Goal: Task Accomplishment & Management: Complete application form

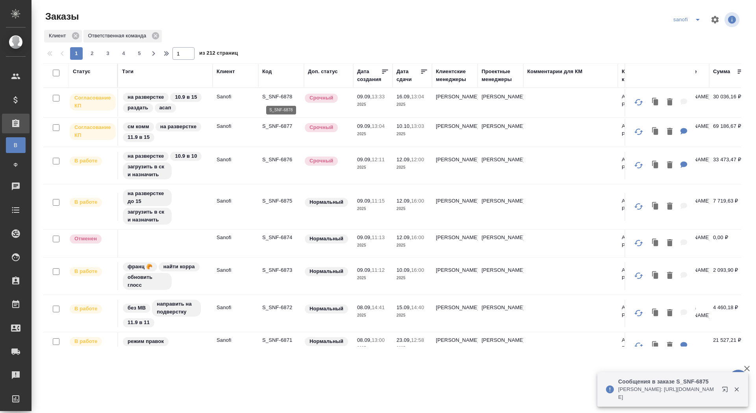
click at [283, 96] on p "S_SNF-6878" at bounding box center [281, 97] width 38 height 8
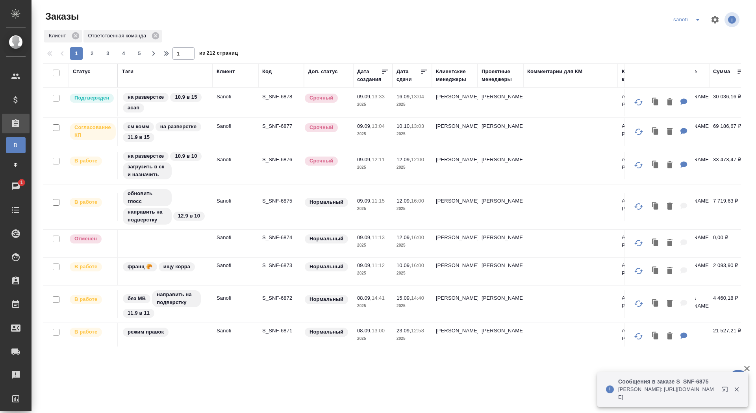
click at [277, 130] on td "S_SNF-6877" at bounding box center [281, 132] width 46 height 28
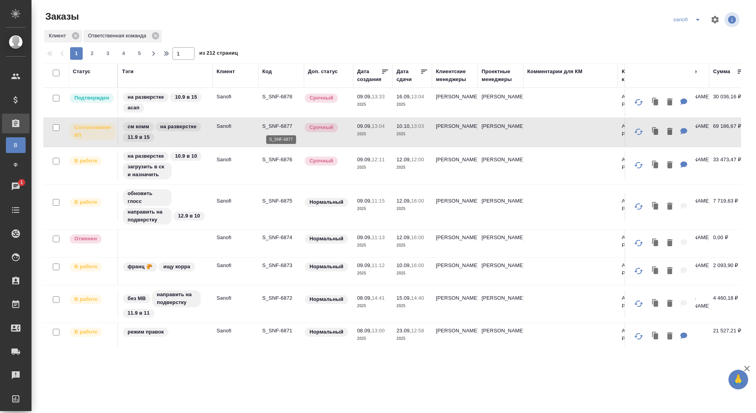
click at [277, 124] on p "S_SNF-6877" at bounding box center [281, 126] width 38 height 8
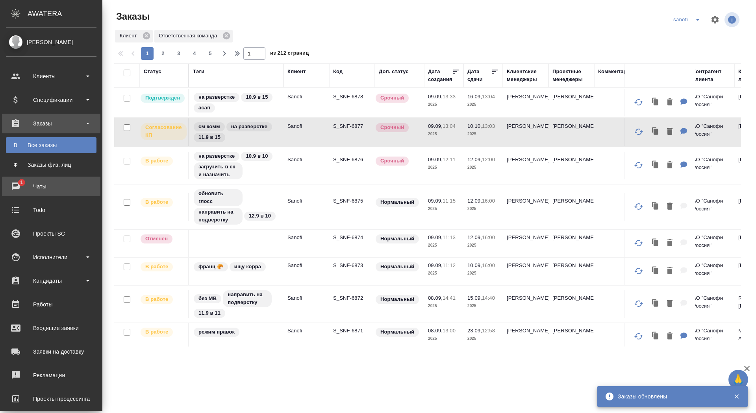
click at [18, 185] on div "Чаты" at bounding box center [51, 187] width 91 height 12
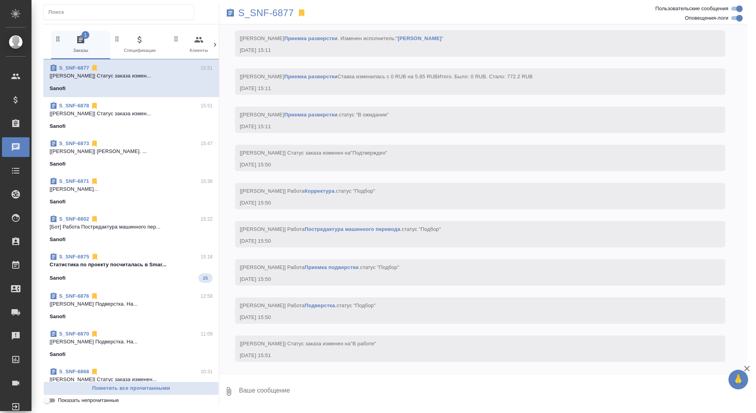
scroll to position [1986, 0]
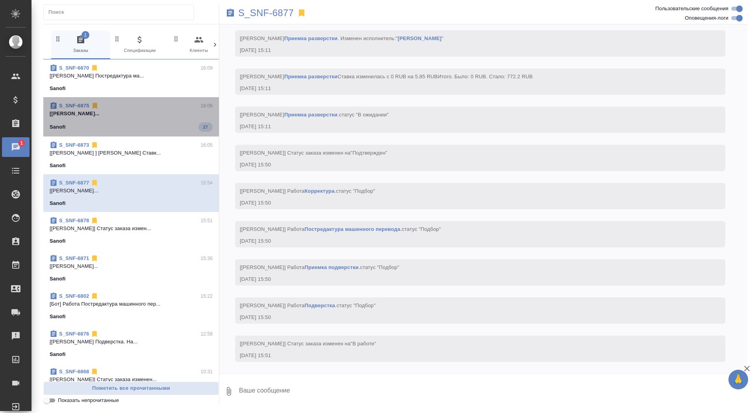
click at [163, 113] on p "[[PERSON_NAME]..." at bounding box center [131, 114] width 163 height 8
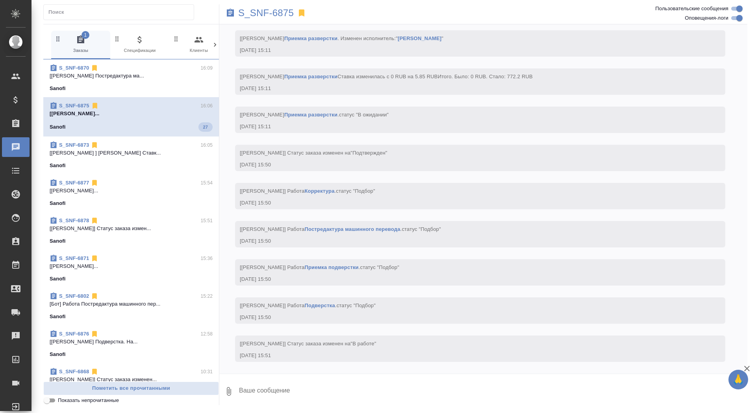
scroll to position [2016, 0]
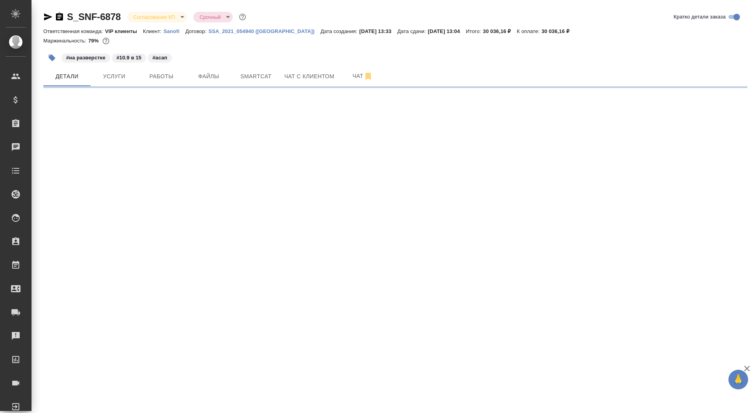
select select "RU"
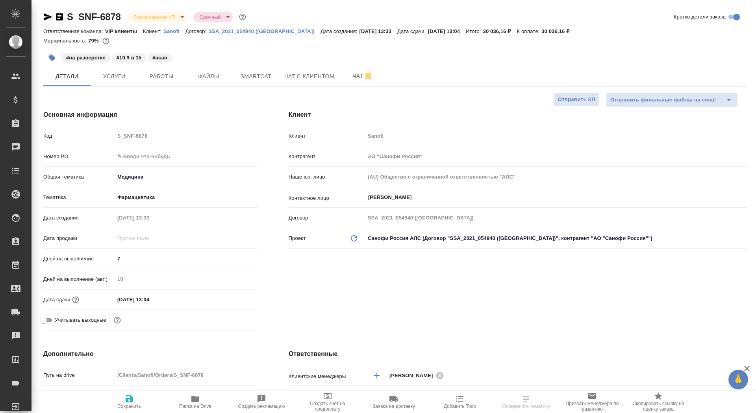
type textarea "x"
type input "[PERSON_NAME]"
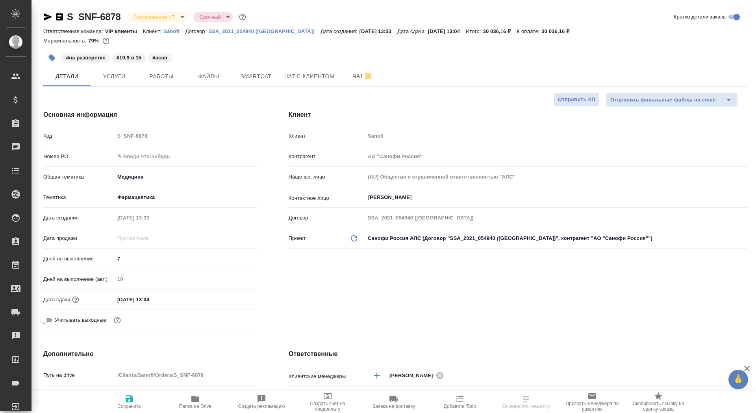
click at [150, 160] on input "text" at bounding box center [186, 156] width 142 height 11
paste input "E005847963"
type input "E005847963"
type textarea "x"
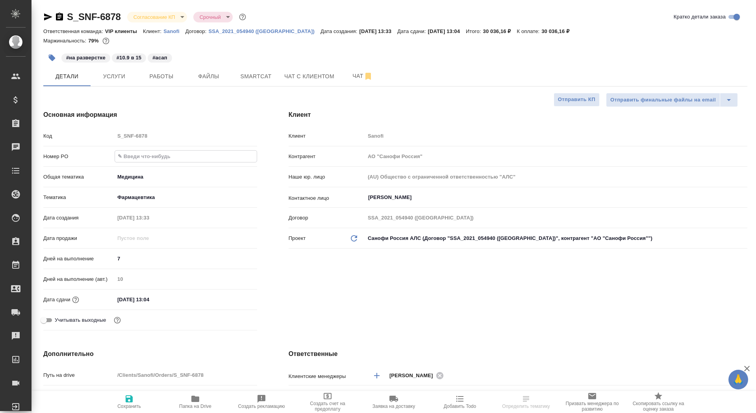
type textarea "x"
type input "E005847963"
click at [123, 406] on span "Сохранить" at bounding box center [129, 407] width 24 height 6
type textarea "x"
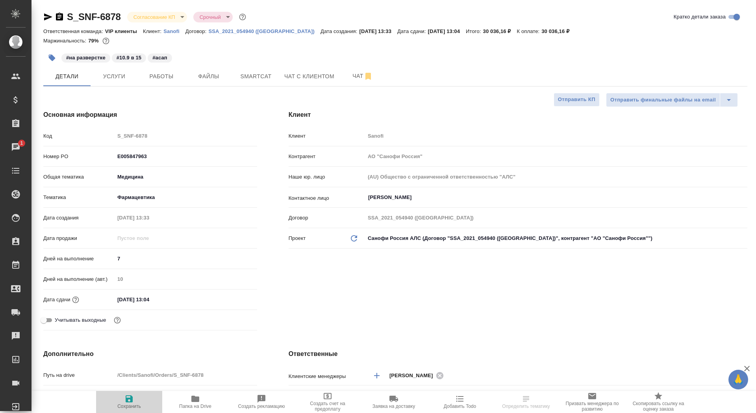
type textarea "x"
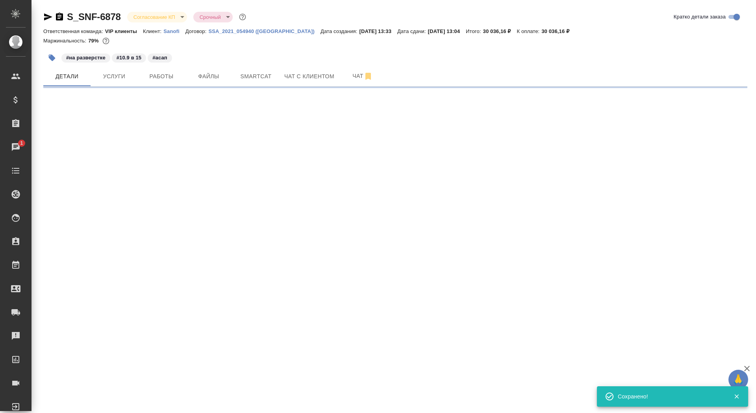
select select "RU"
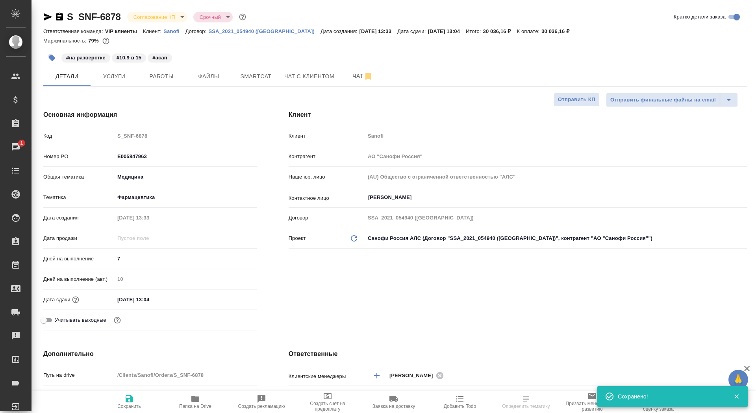
type textarea "x"
click at [125, 404] on span "Сохранить" at bounding box center [129, 407] width 24 height 6
type textarea "x"
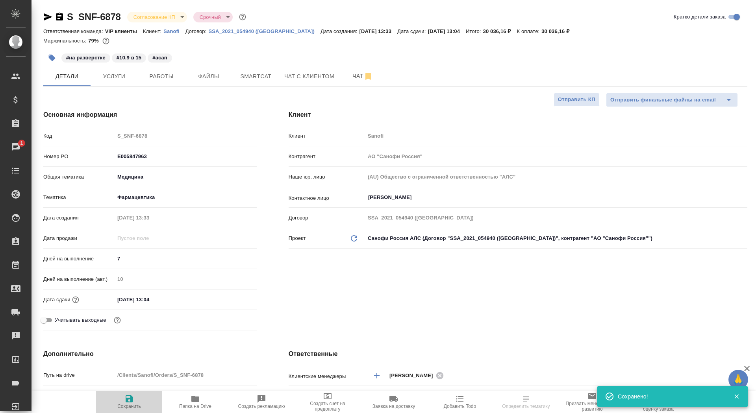
type textarea "x"
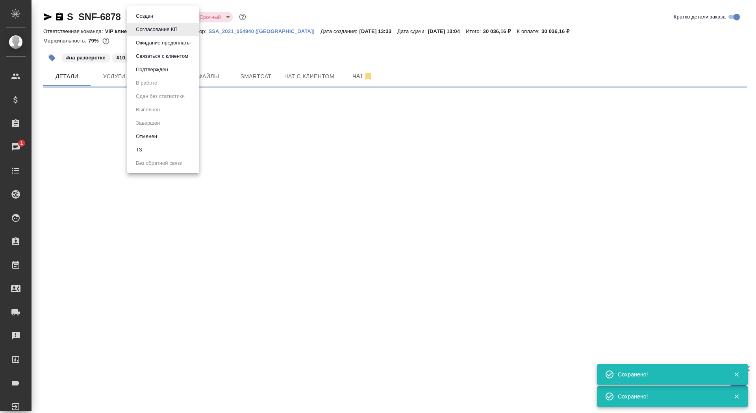
click at [174, 15] on body "🙏 .cls-1 fill:#fff; AWATERA Saydasheva Dilyara Клиенты Спецификации Заказы 1 Ча…" at bounding box center [378, 206] width 756 height 413
select select "RU"
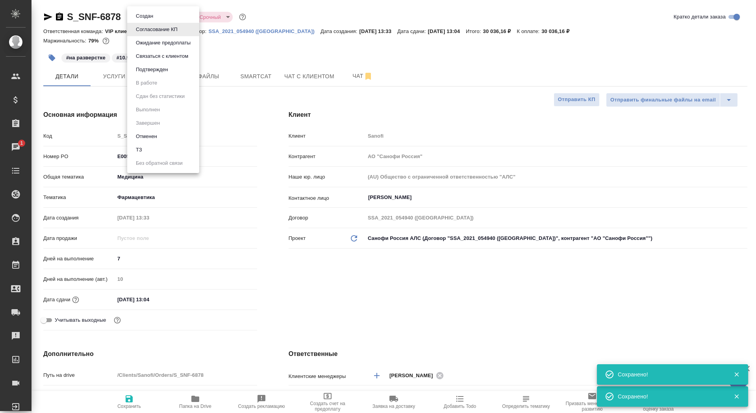
click at [172, 70] on li "Подтвержден" at bounding box center [163, 69] width 72 height 13
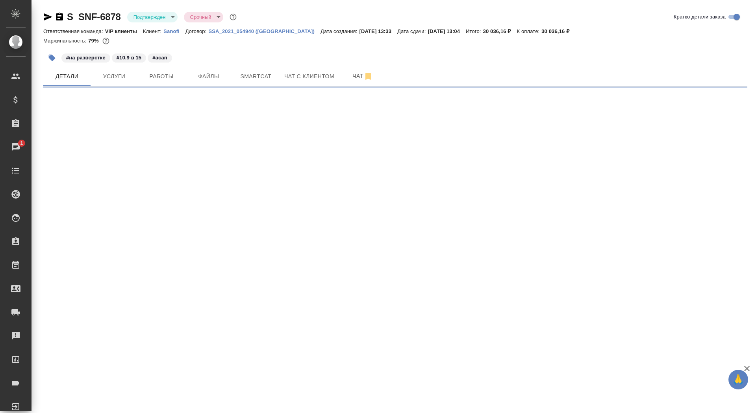
select select "RU"
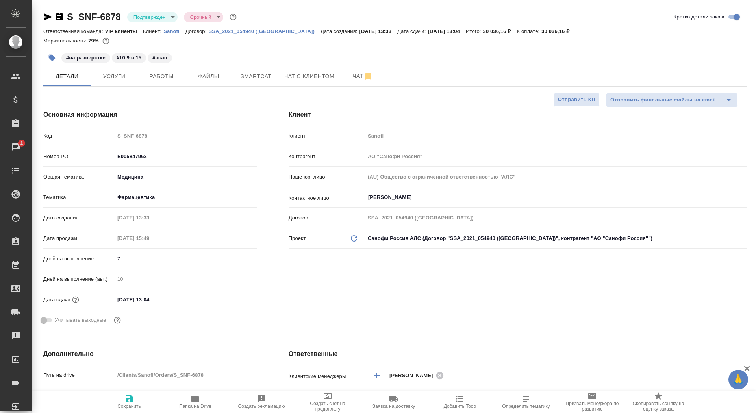
type textarea "x"
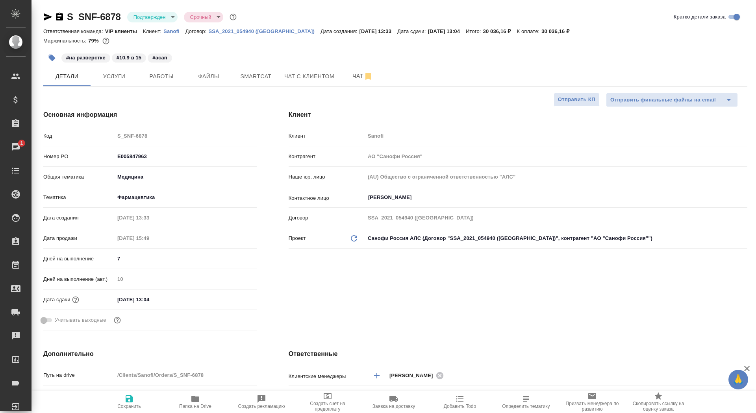
type textarea "x"
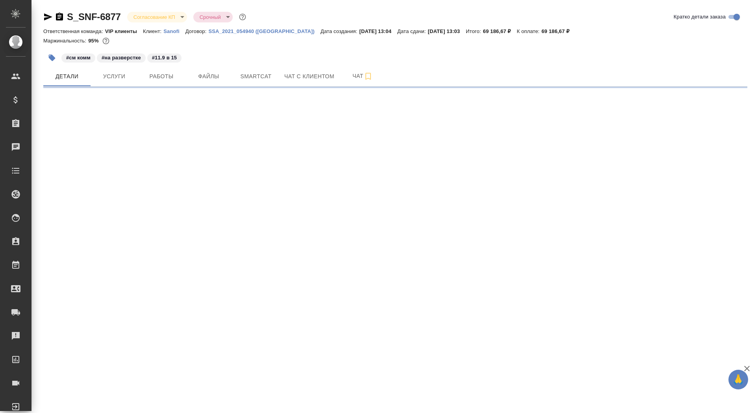
select select "RU"
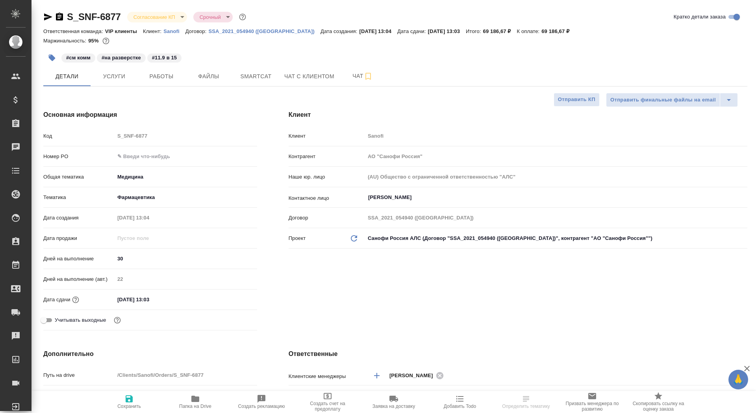
type textarea "x"
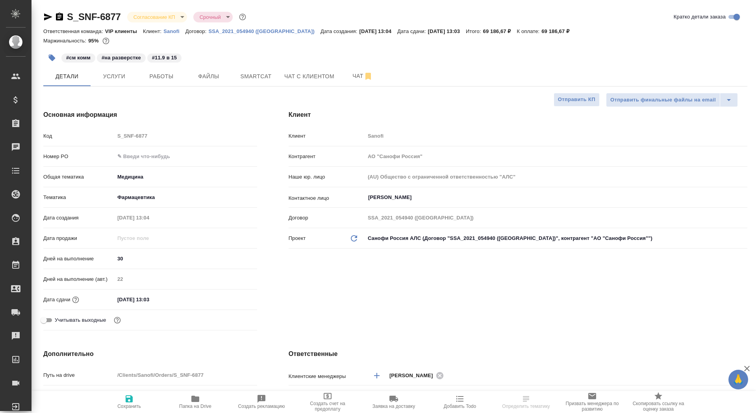
type textarea "x"
click at [139, 155] on input "text" at bounding box center [186, 156] width 142 height 11
paste input "E005847964"
type input "E005847964"
type textarea "x"
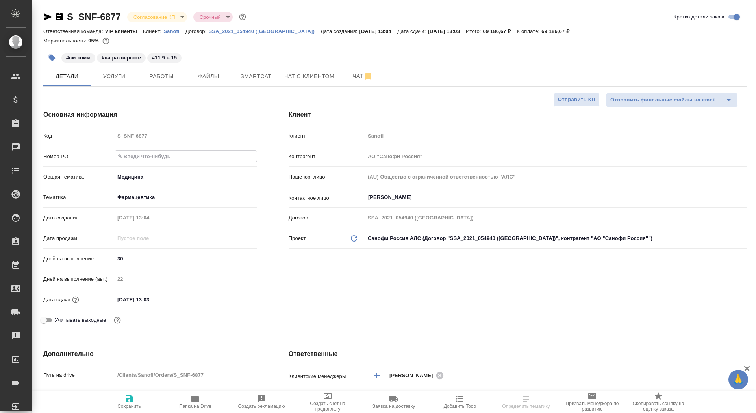
type textarea "x"
type input "E005847964"
click at [125, 402] on icon "button" at bounding box center [128, 398] width 9 height 9
type textarea "x"
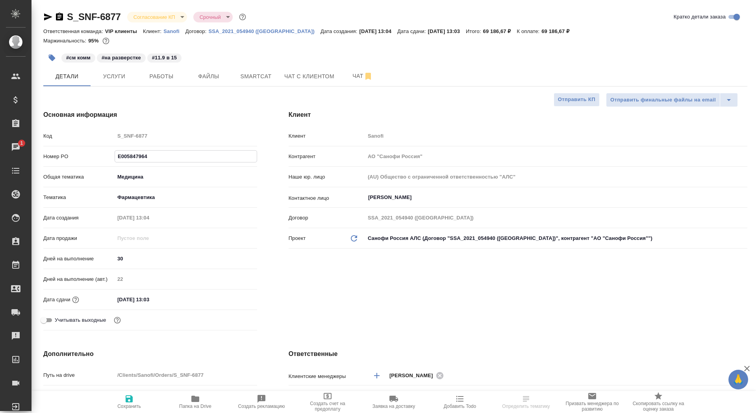
type textarea "x"
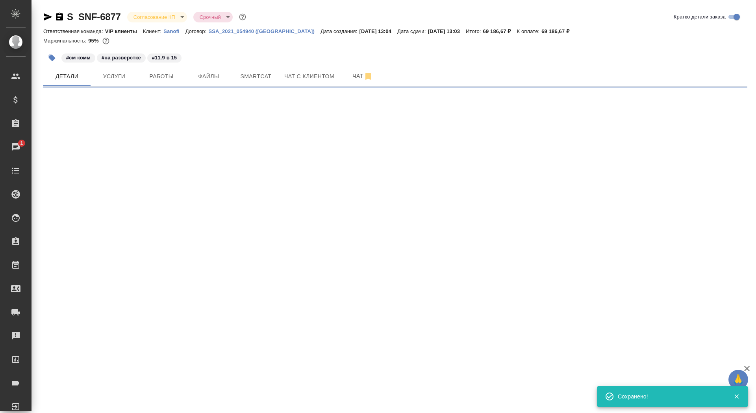
select select "RU"
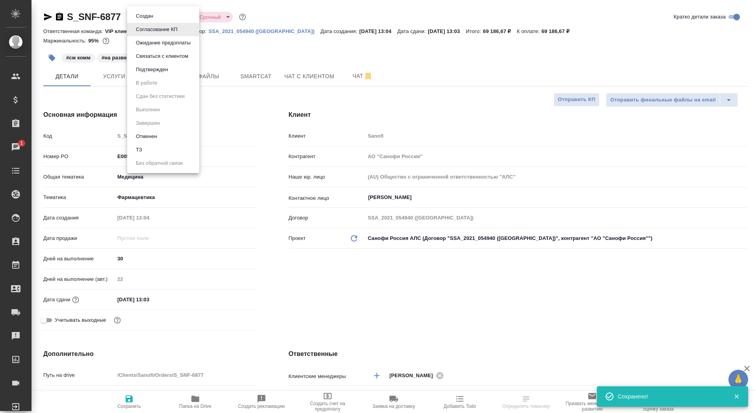
click at [159, 17] on body "🙏 .cls-1 fill:#fff; AWATERA Saydasheva Dilyara Клиенты Спецификации Заказы 1 Ча…" at bounding box center [378, 206] width 756 height 413
type textarea "x"
click at [161, 72] on button "Подтвержден" at bounding box center [151, 69] width 37 height 9
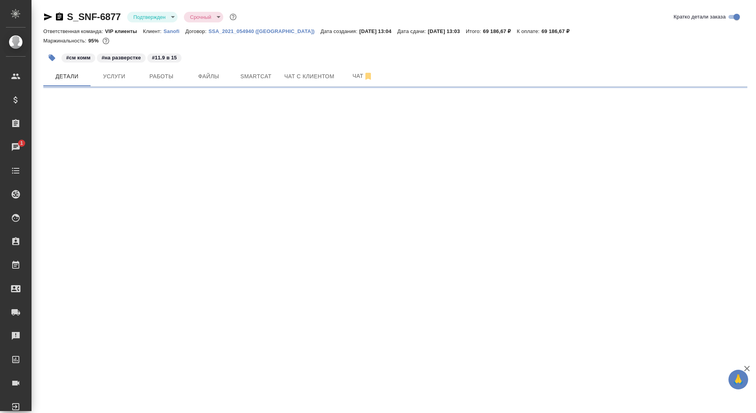
select select "RU"
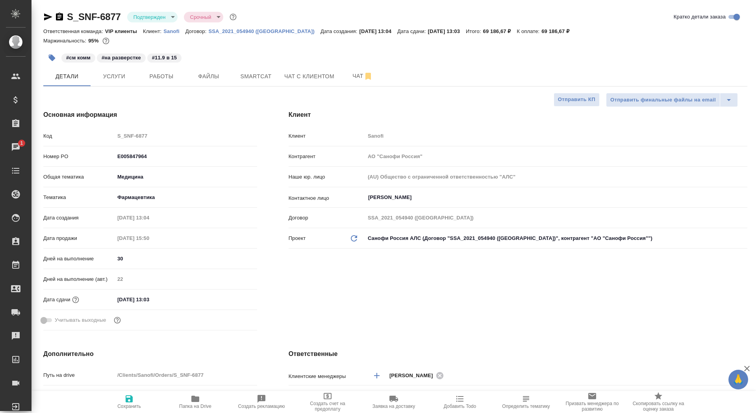
type textarea "x"
